Goal: Information Seeking & Learning: Learn about a topic

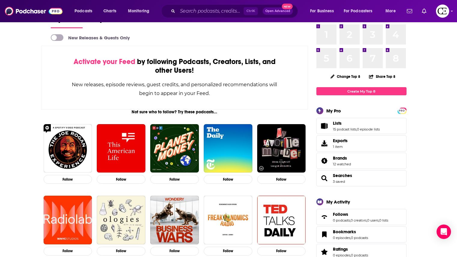
scroll to position [24, 0]
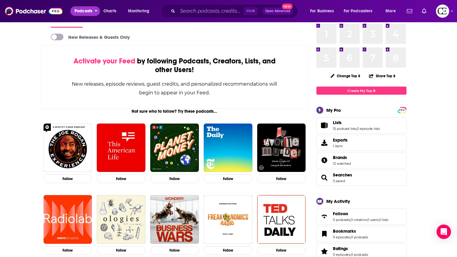
click at [82, 10] on span "Podcasts" at bounding box center [84, 11] width 18 height 8
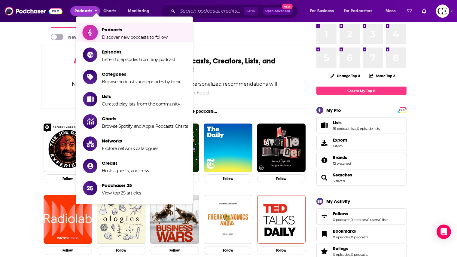
click at [106, 34] on span "Podcasts Discover new podcasts to follow" at bounding box center [135, 32] width 66 height 15
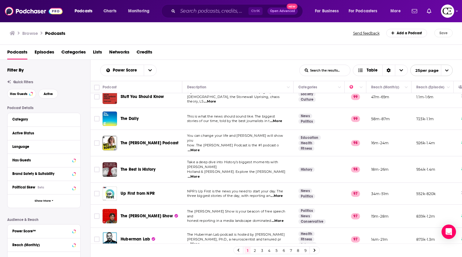
scroll to position [63, 0]
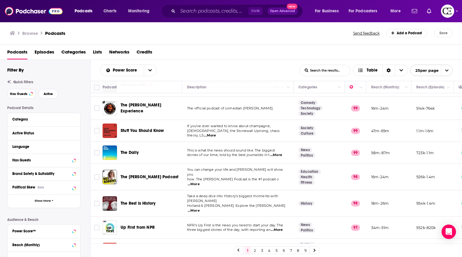
click at [253, 251] on link "2" at bounding box center [255, 250] width 6 height 7
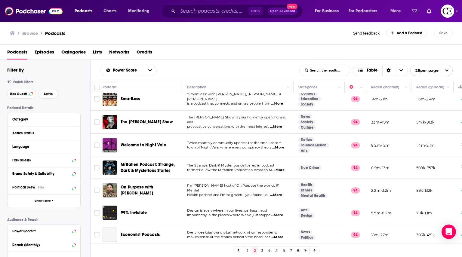
scroll to position [128, 0]
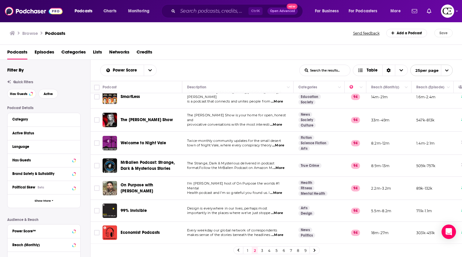
click at [262, 252] on link "3" at bounding box center [262, 250] width 6 height 7
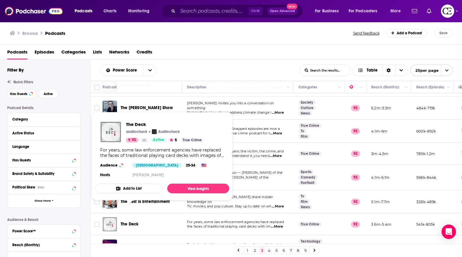
scroll to position [364, 0]
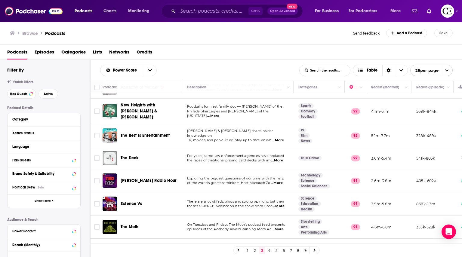
click at [254, 54] on div "Podcasts Episodes Categories Lists Networks Credits" at bounding box center [232, 53] width 450 height 12
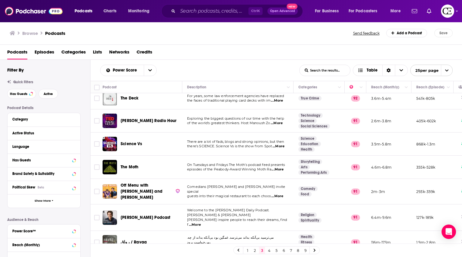
click at [266, 250] on link "4" at bounding box center [269, 250] width 6 height 7
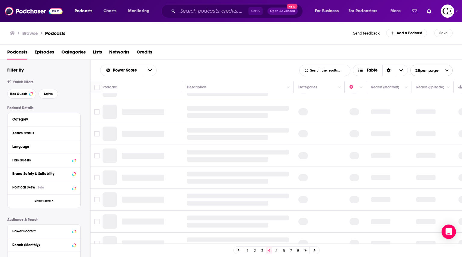
scroll to position [4, 0]
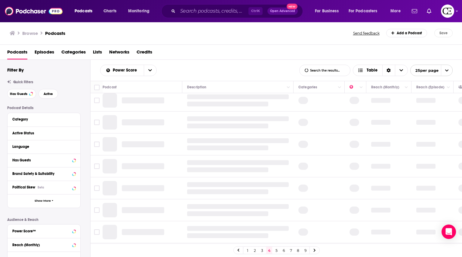
click at [271, 252] on link "4" at bounding box center [269, 250] width 6 height 7
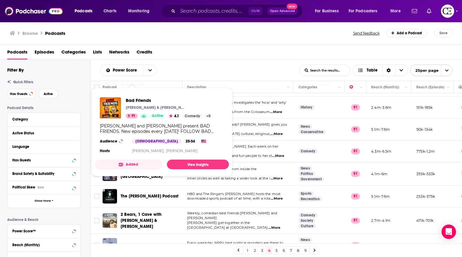
scroll to position [81, 0]
